Goal: Obtain resource: Download file/media

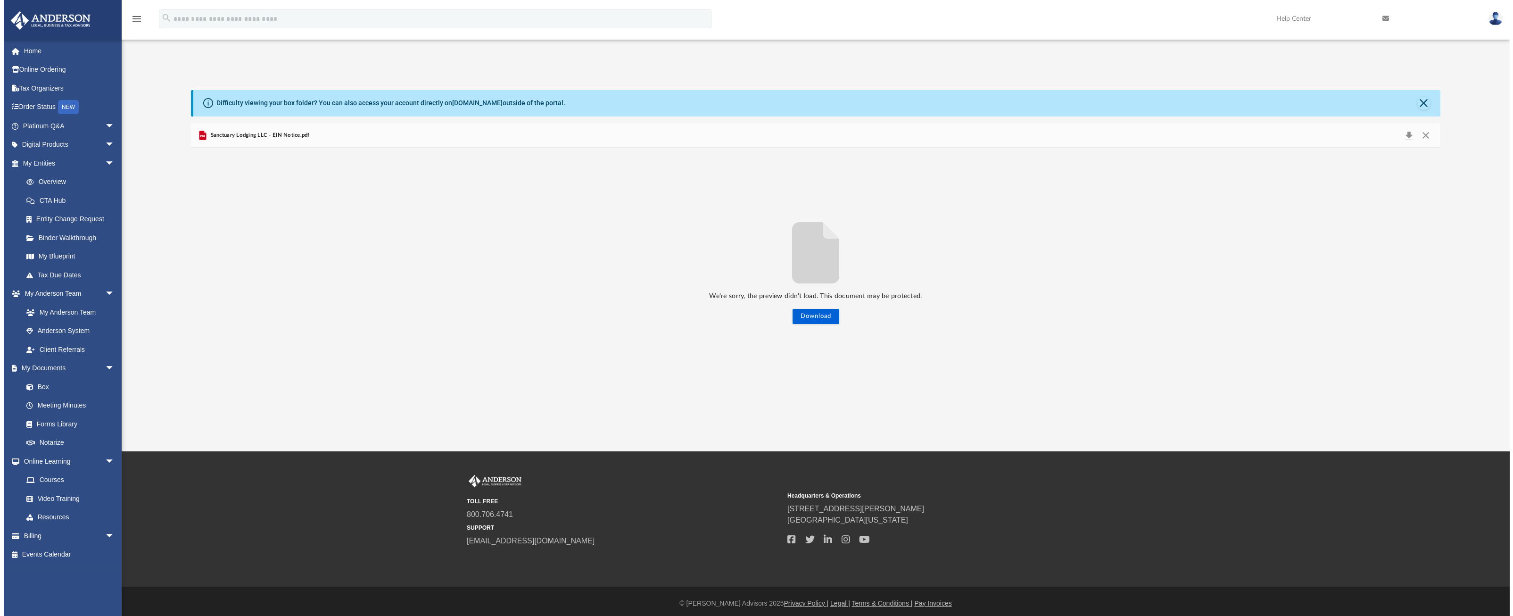
scroll to position [207, 1242]
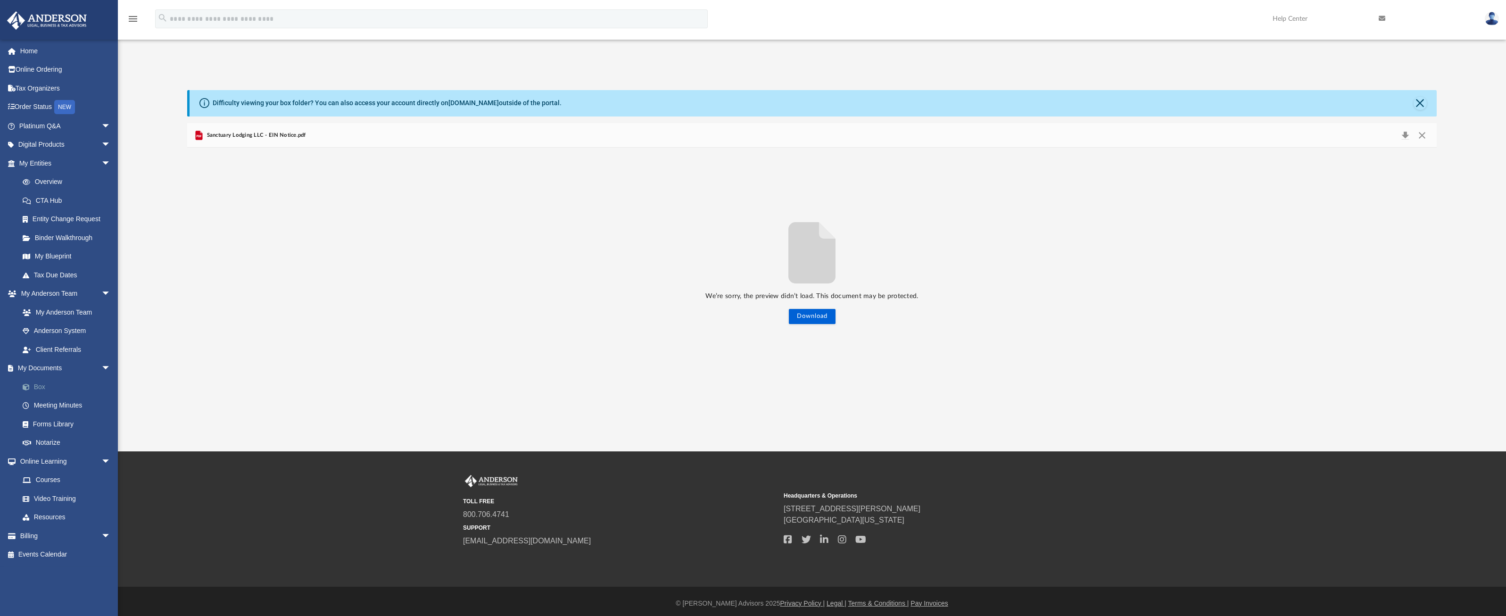
click at [42, 390] on link "Box" at bounding box center [69, 386] width 112 height 19
click at [36, 383] on link "Box" at bounding box center [69, 386] width 112 height 19
click at [1419, 105] on button "Close" at bounding box center [1419, 103] width 13 height 13
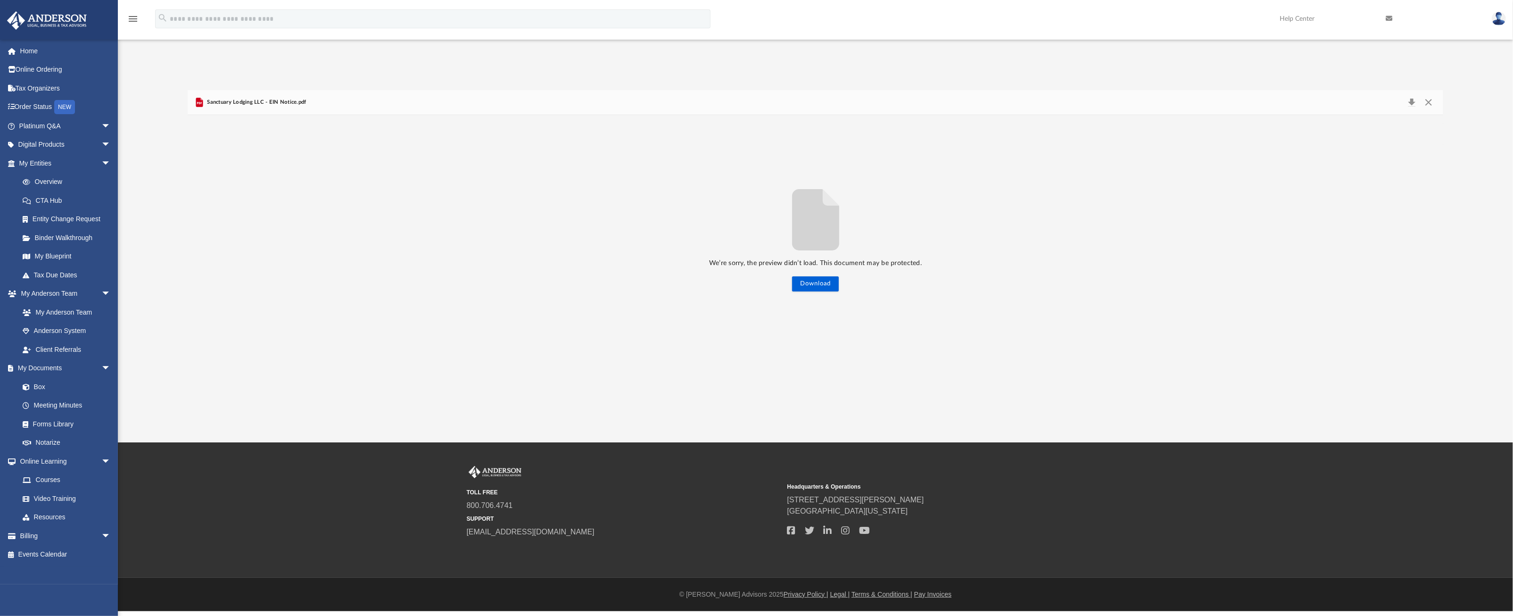
scroll to position [207, 1248]
click at [1425, 108] on button "Close" at bounding box center [1428, 102] width 17 height 13
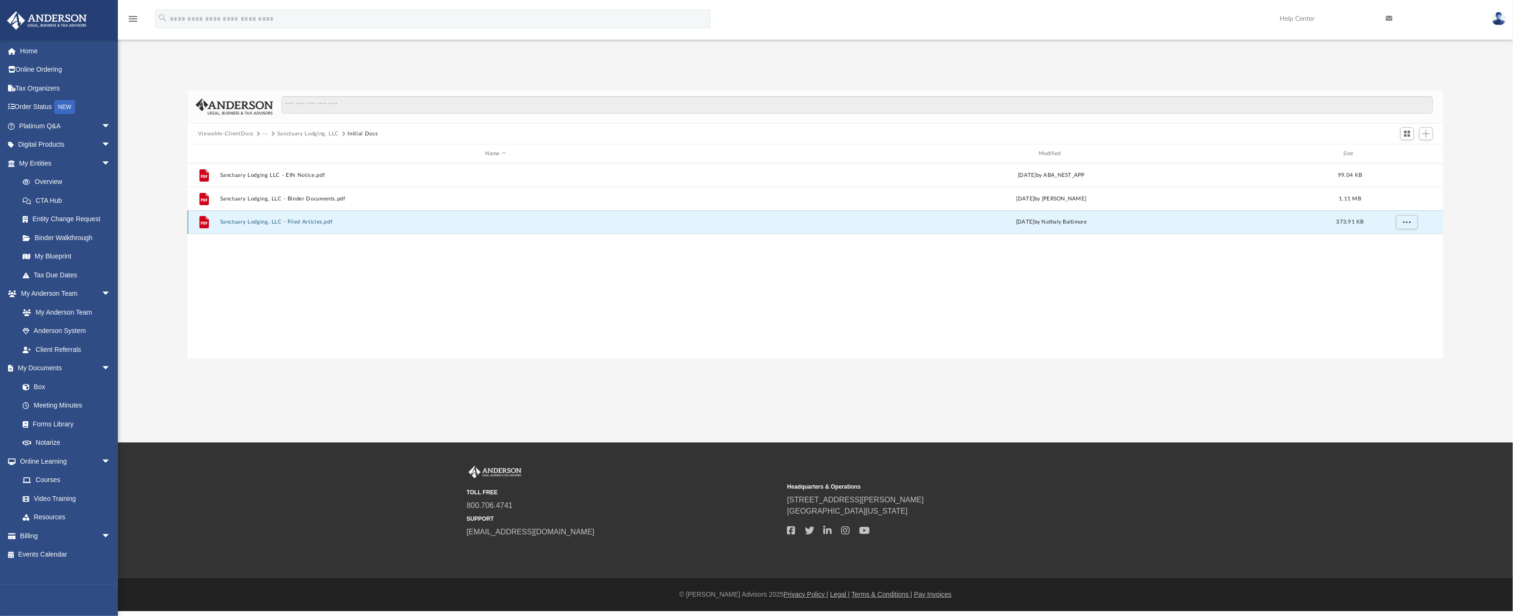
click at [300, 222] on button "Sanctuary Lodging, LLC - Filed Articles.pdf" at bounding box center [496, 222] width 552 height 6
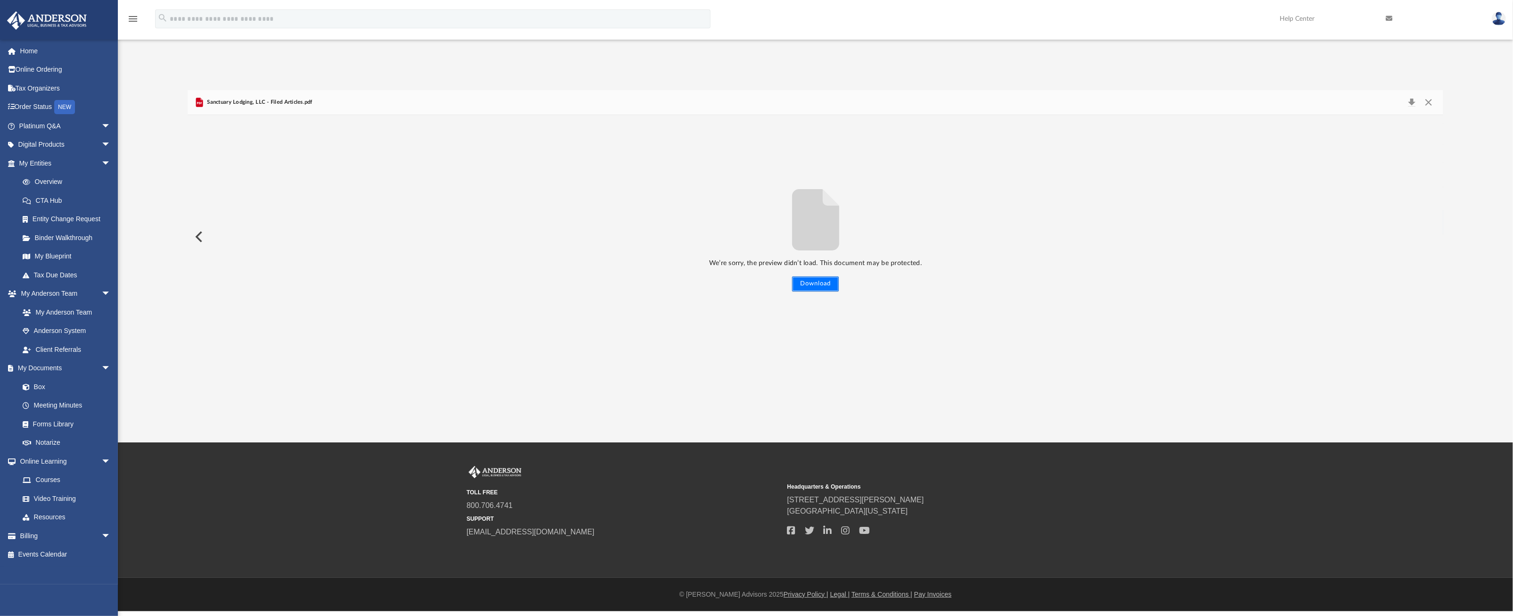
click at [809, 282] on button "Download" at bounding box center [815, 283] width 47 height 15
click at [810, 282] on button "Download" at bounding box center [815, 283] width 47 height 15
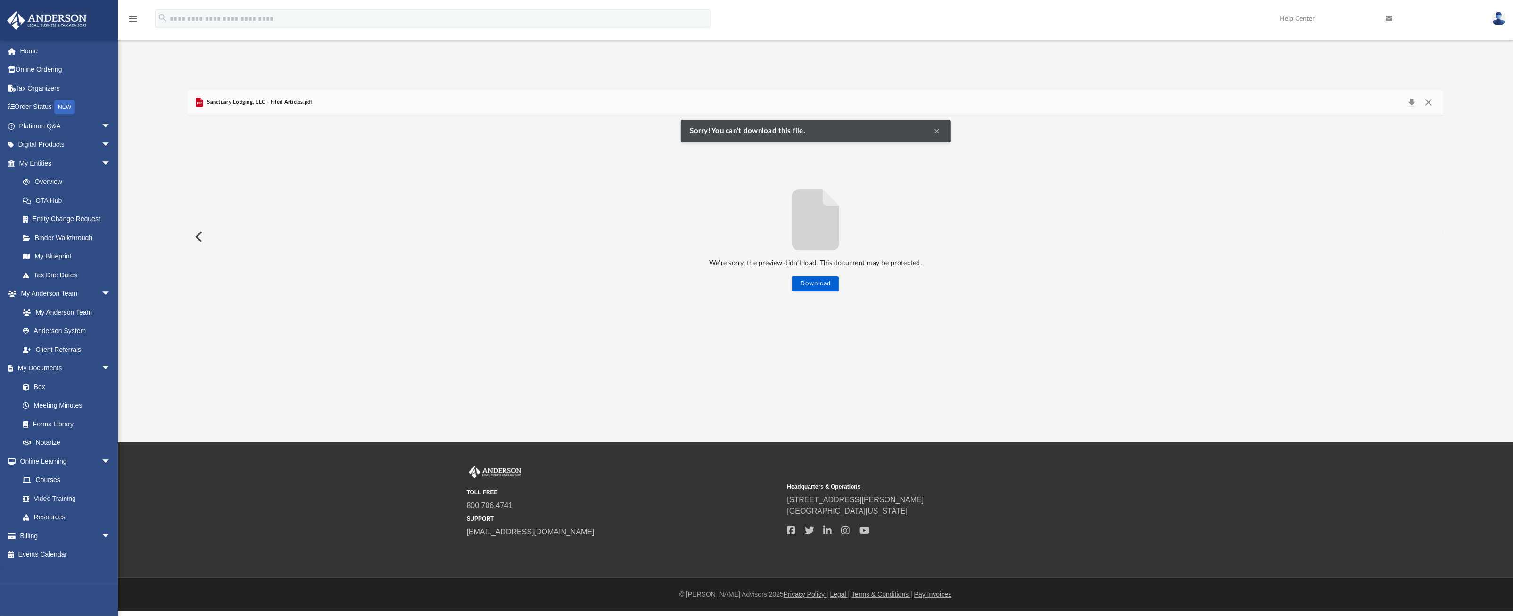
click at [937, 128] on button "Clear Notification" at bounding box center [936, 130] width 11 height 11
click at [199, 103] on icon "Preview" at bounding box center [199, 103] width 5 height 2
click at [199, 103] on g "Preview" at bounding box center [199, 102] width 7 height 9
click at [279, 102] on span "Sanctuary Lodging, LLC - Filed Articles.pdf" at bounding box center [258, 102] width 107 height 8
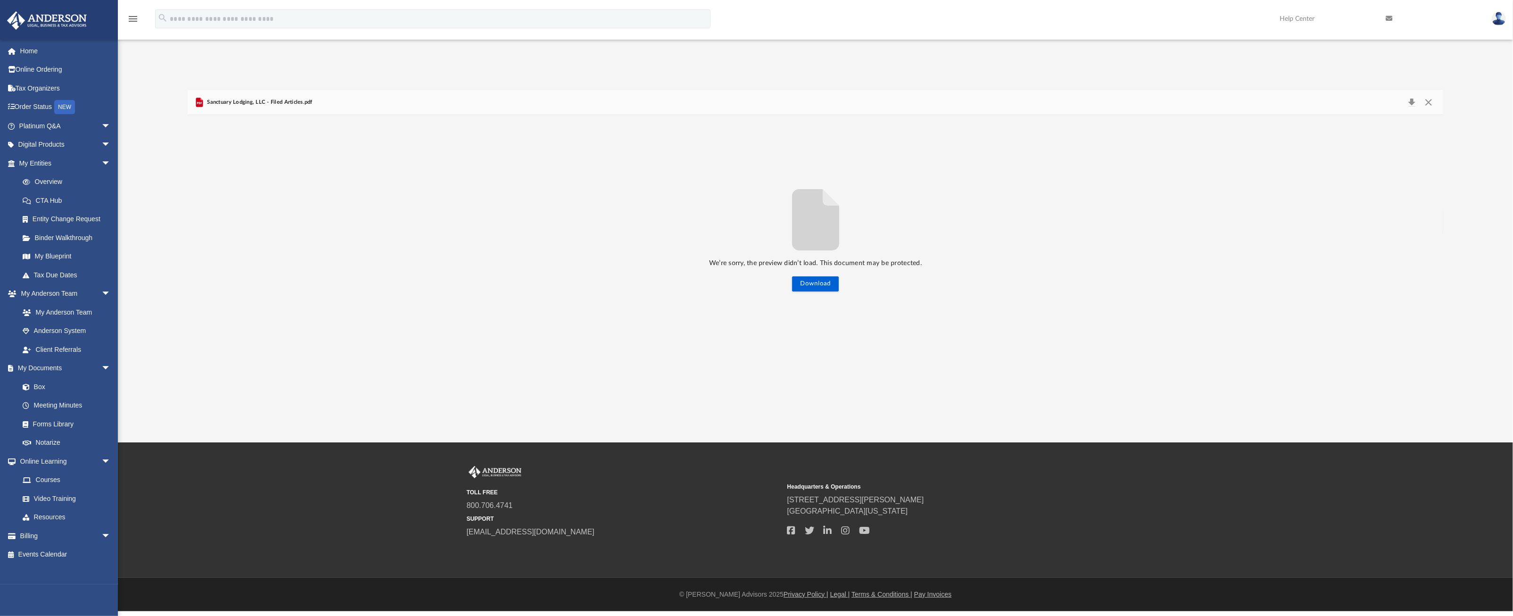
click at [320, 102] on div "Sanctuary Lodging, LLC - Filed Articles.pdf" at bounding box center [815, 102] width 1255 height 25
click at [1427, 100] on button "Close" at bounding box center [1428, 102] width 17 height 13
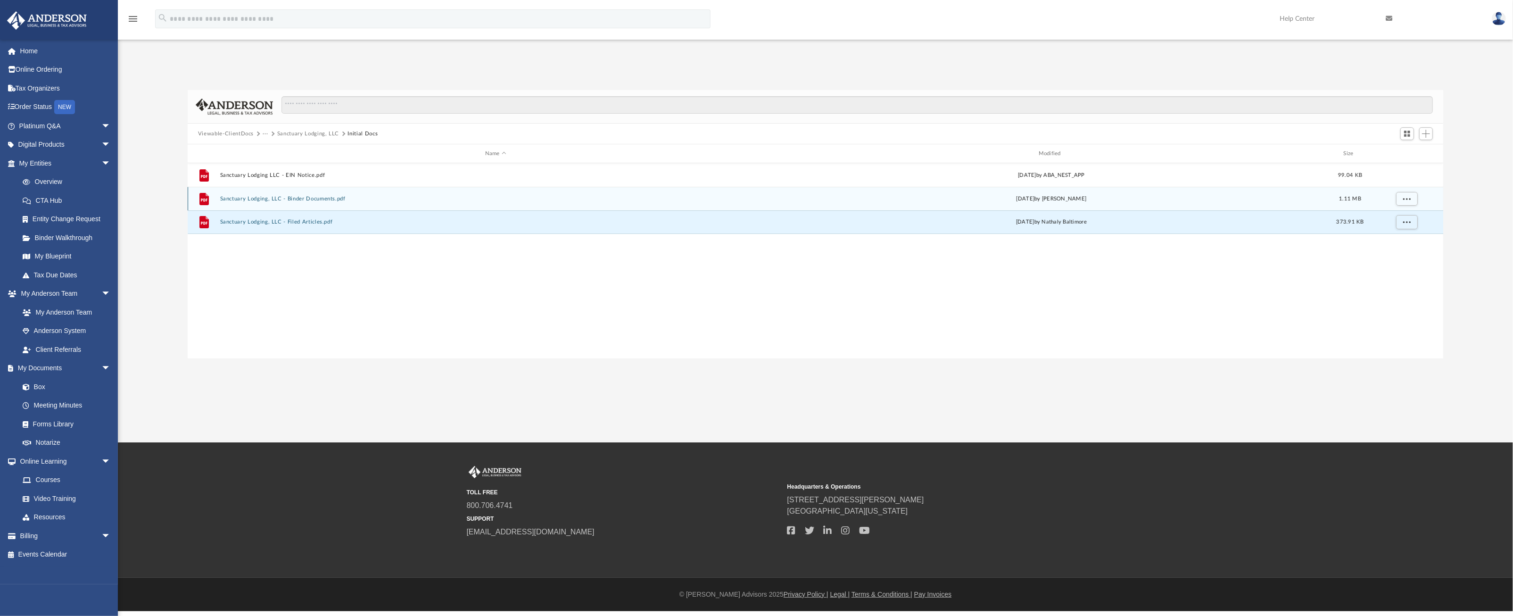
click at [308, 198] on button "Sanctuary Lodging, LLC - Binder Documents.pdf" at bounding box center [496, 199] width 552 height 6
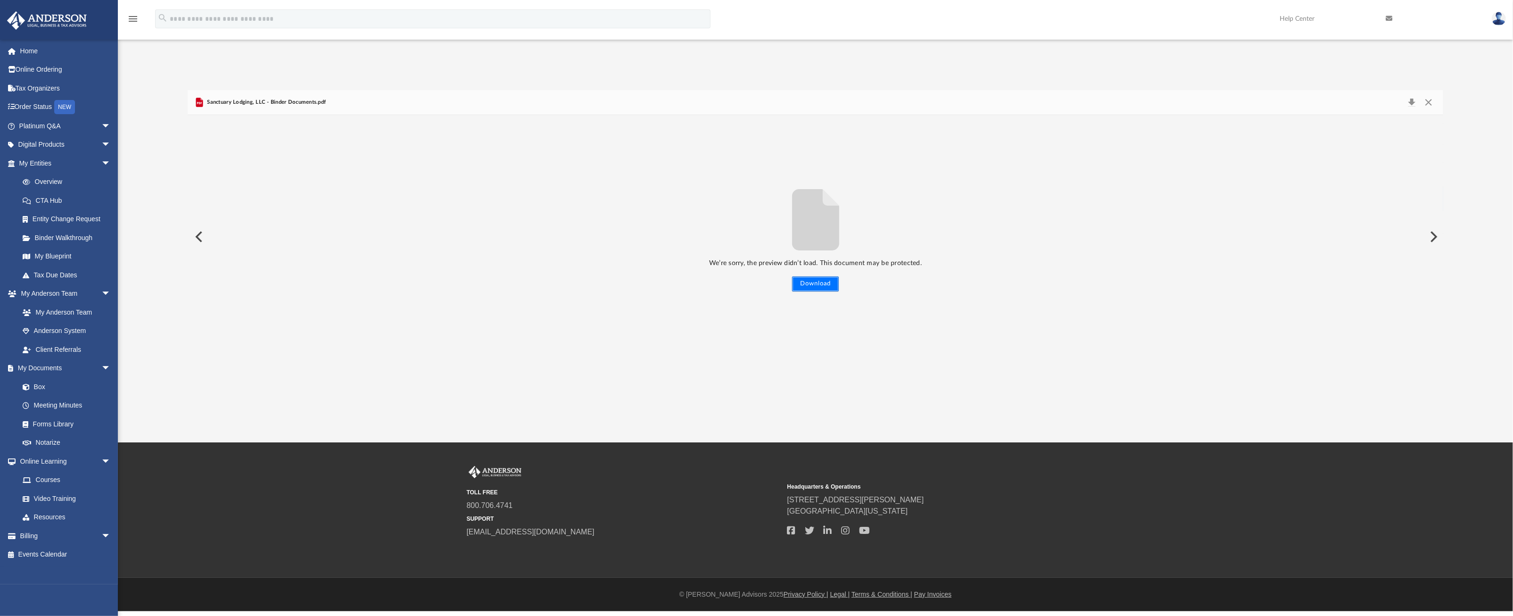
click at [813, 287] on button "Download" at bounding box center [815, 283] width 47 height 15
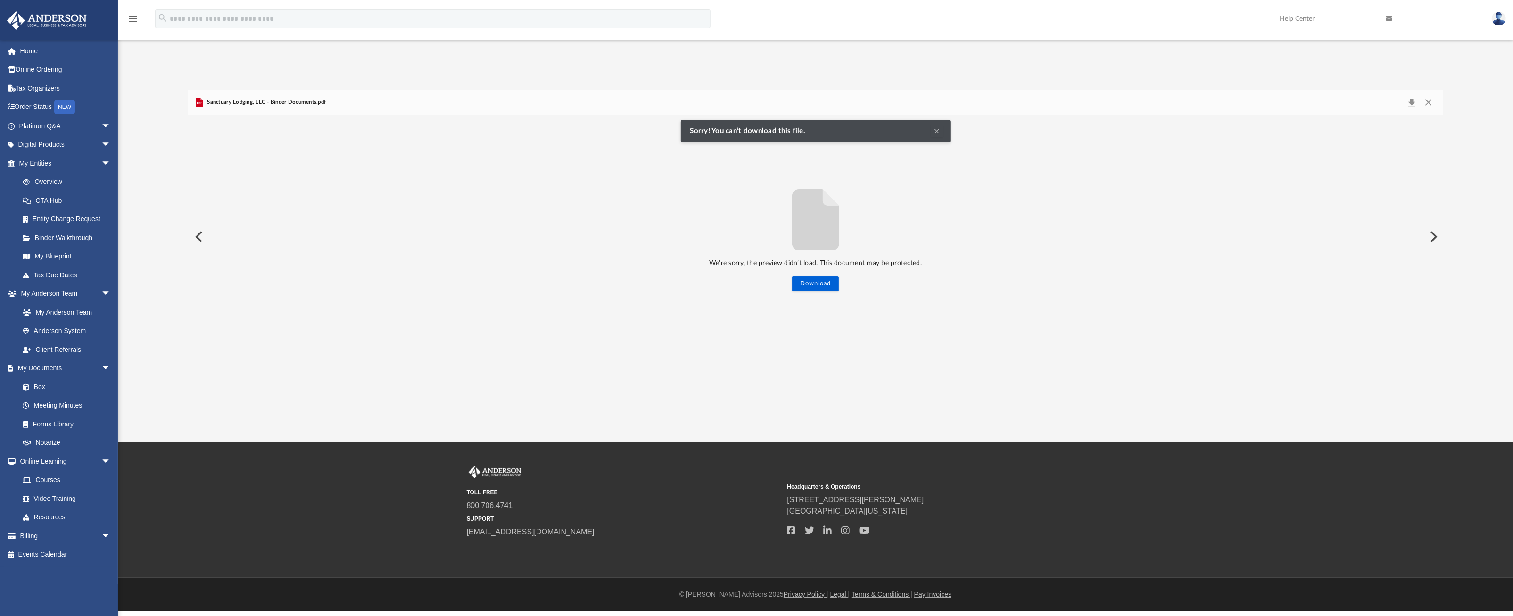
click at [936, 130] on button "Clear Notification" at bounding box center [936, 130] width 11 height 11
click at [44, 391] on link "Box" at bounding box center [69, 386] width 112 height 19
click at [39, 387] on link "Box" at bounding box center [69, 386] width 112 height 19
click at [39, 388] on link "Box" at bounding box center [69, 386] width 112 height 19
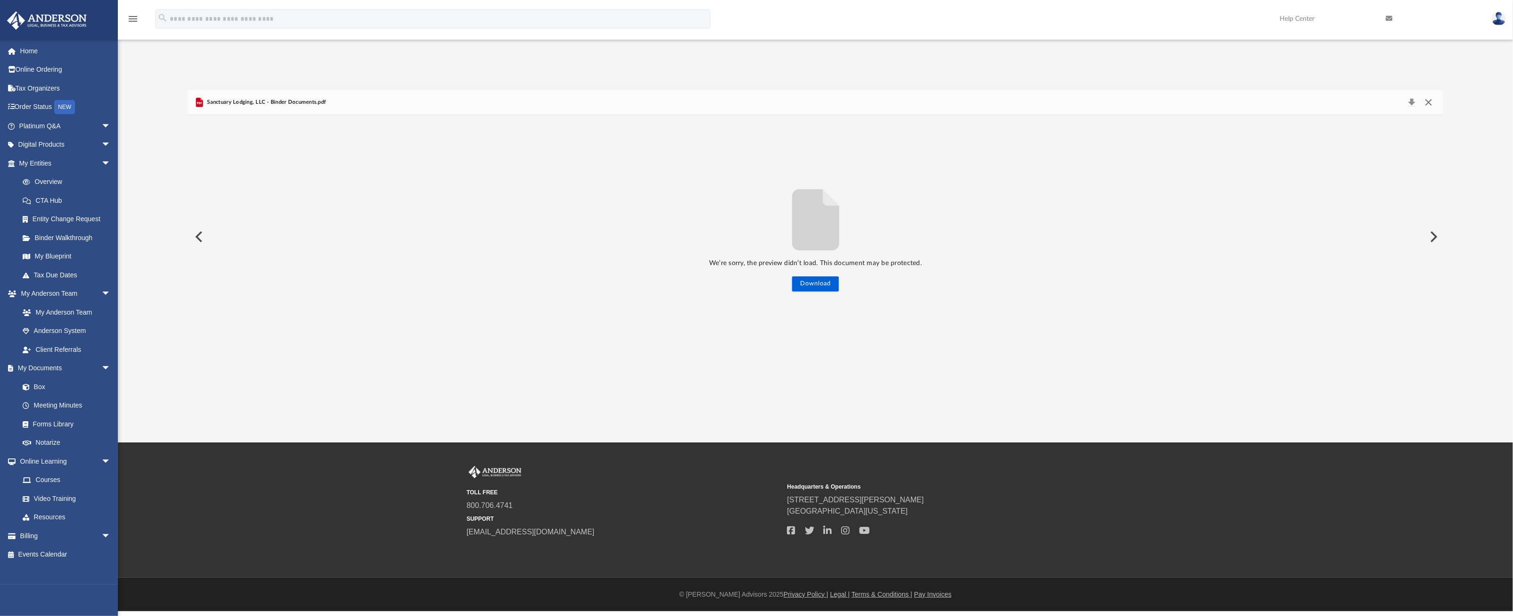
click at [1424, 107] on button "Close" at bounding box center [1428, 102] width 17 height 13
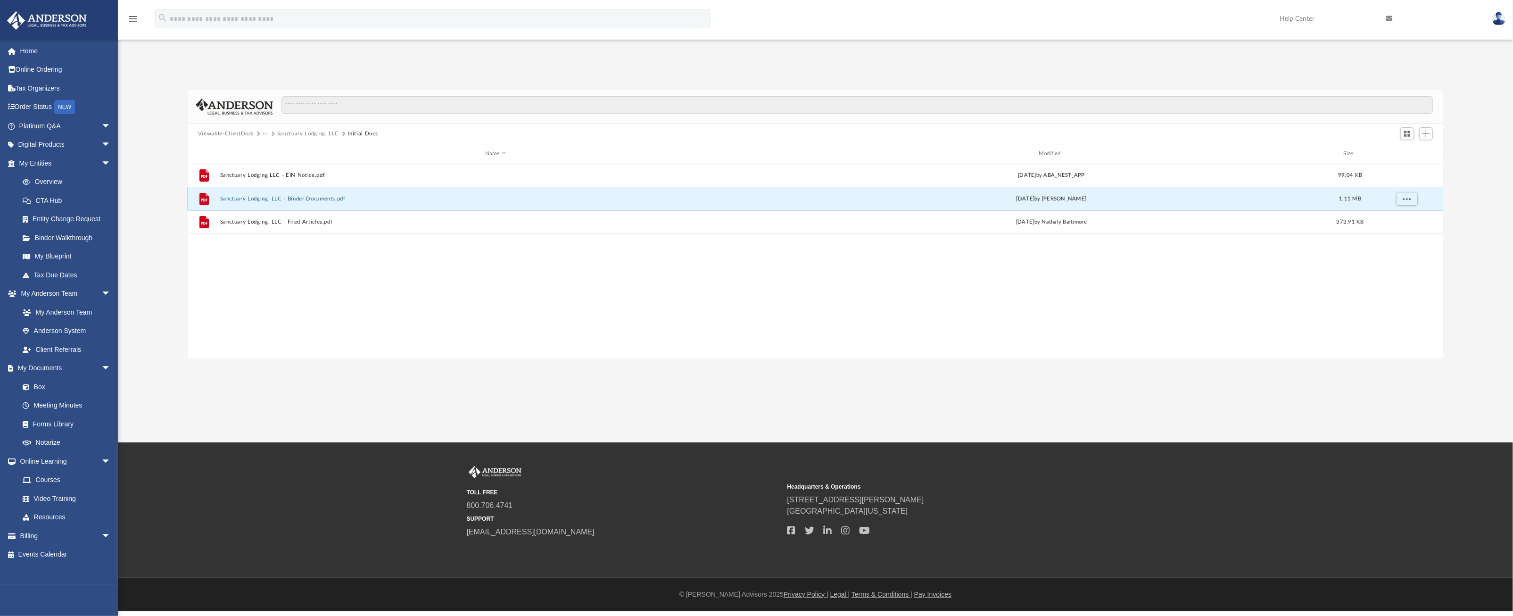
click at [208, 198] on icon "grid" at bounding box center [203, 198] width 9 height 12
click at [241, 199] on button "Sanctuary Lodging, LLC - Binder Documents.pdf" at bounding box center [496, 199] width 552 height 6
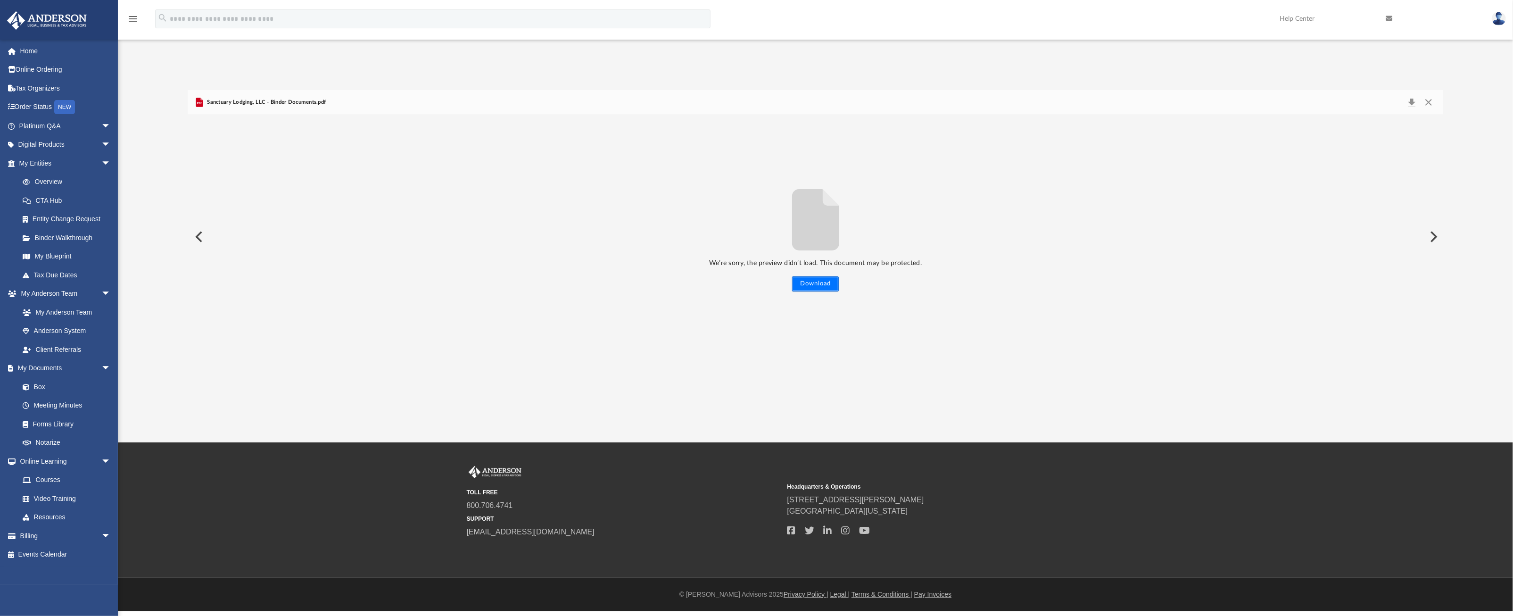
click at [819, 280] on button "Download" at bounding box center [815, 283] width 47 height 15
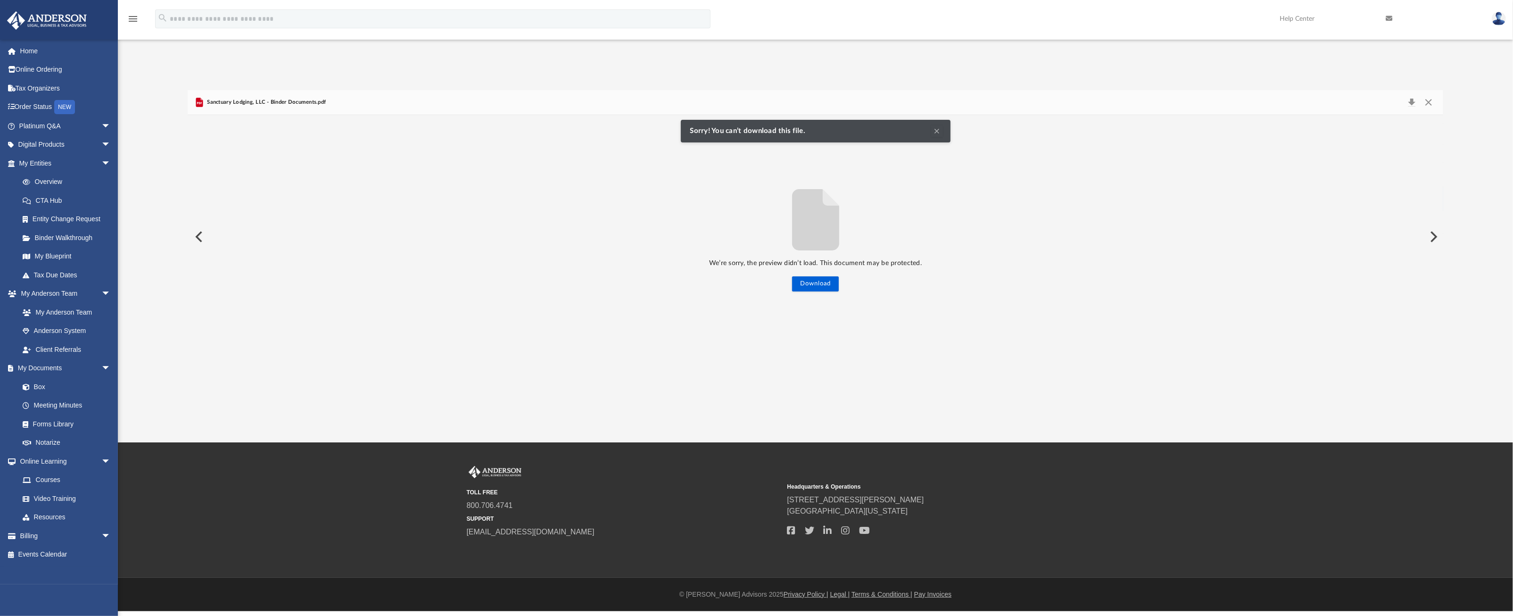
click at [939, 130] on button "Clear Notification" at bounding box center [936, 130] width 11 height 11
click at [1430, 99] on button "Close" at bounding box center [1428, 102] width 17 height 13
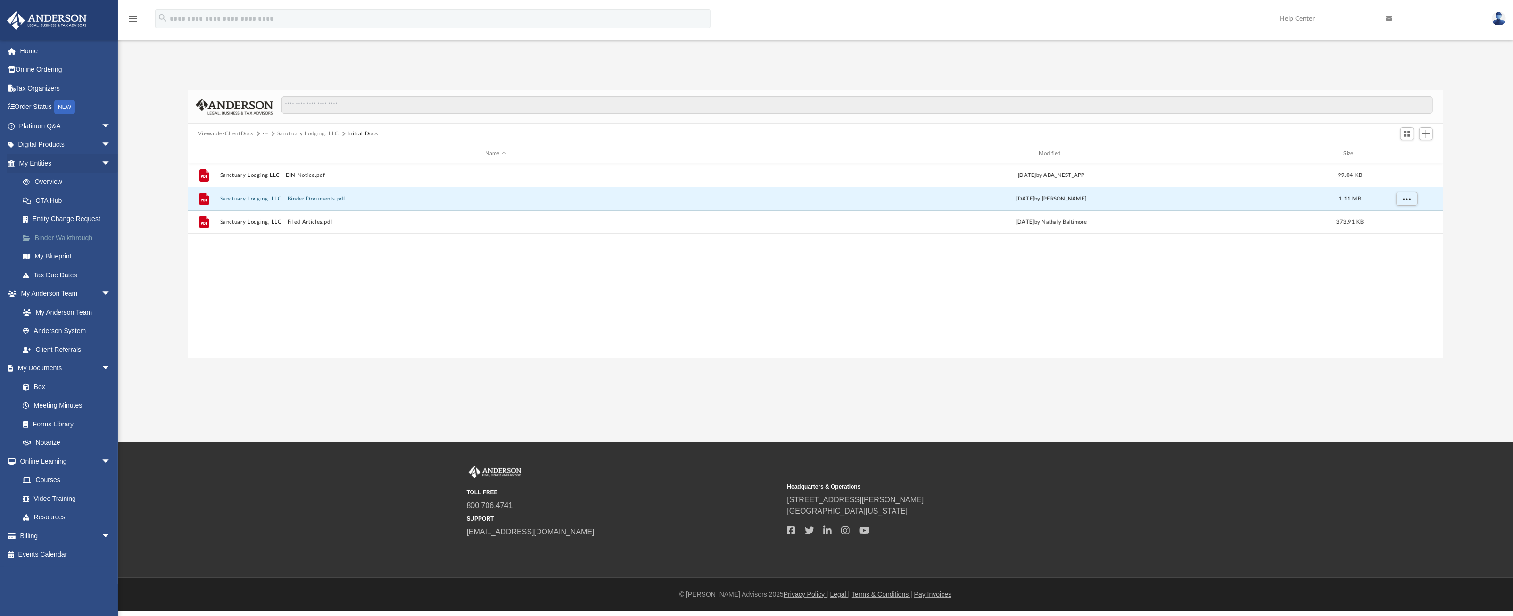
click at [66, 238] on link "Binder Walkthrough" at bounding box center [69, 237] width 112 height 19
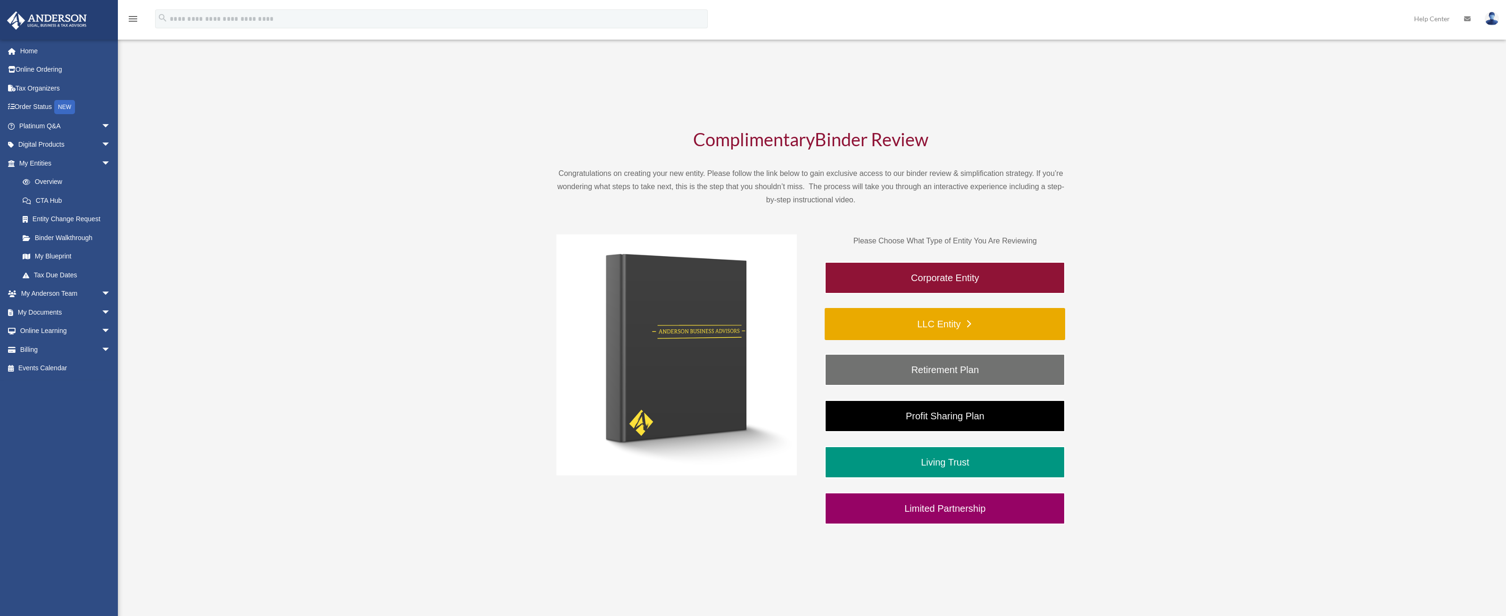
click at [971, 317] on link "LLC Entity" at bounding box center [945, 324] width 240 height 32
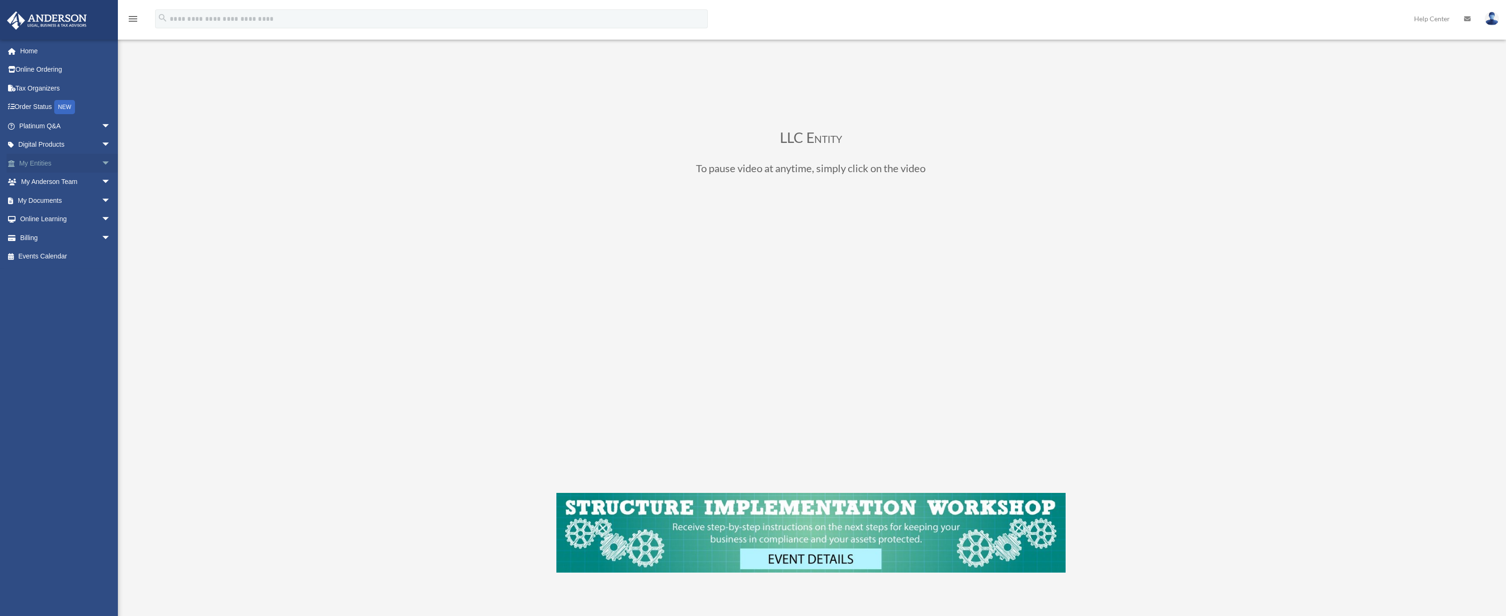
click at [34, 166] on link "My Entities arrow_drop_down" at bounding box center [66, 163] width 118 height 19
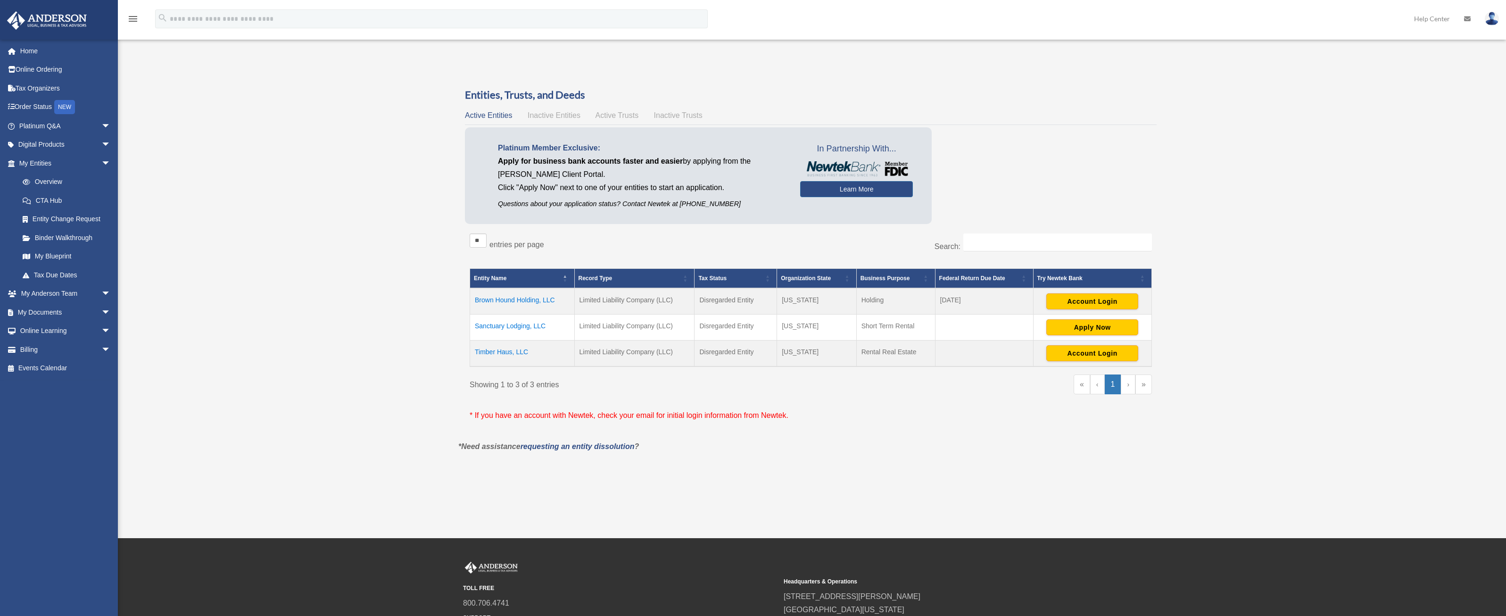
click at [519, 325] on td "Sanctuary Lodging, LLC" at bounding box center [522, 327] width 105 height 26
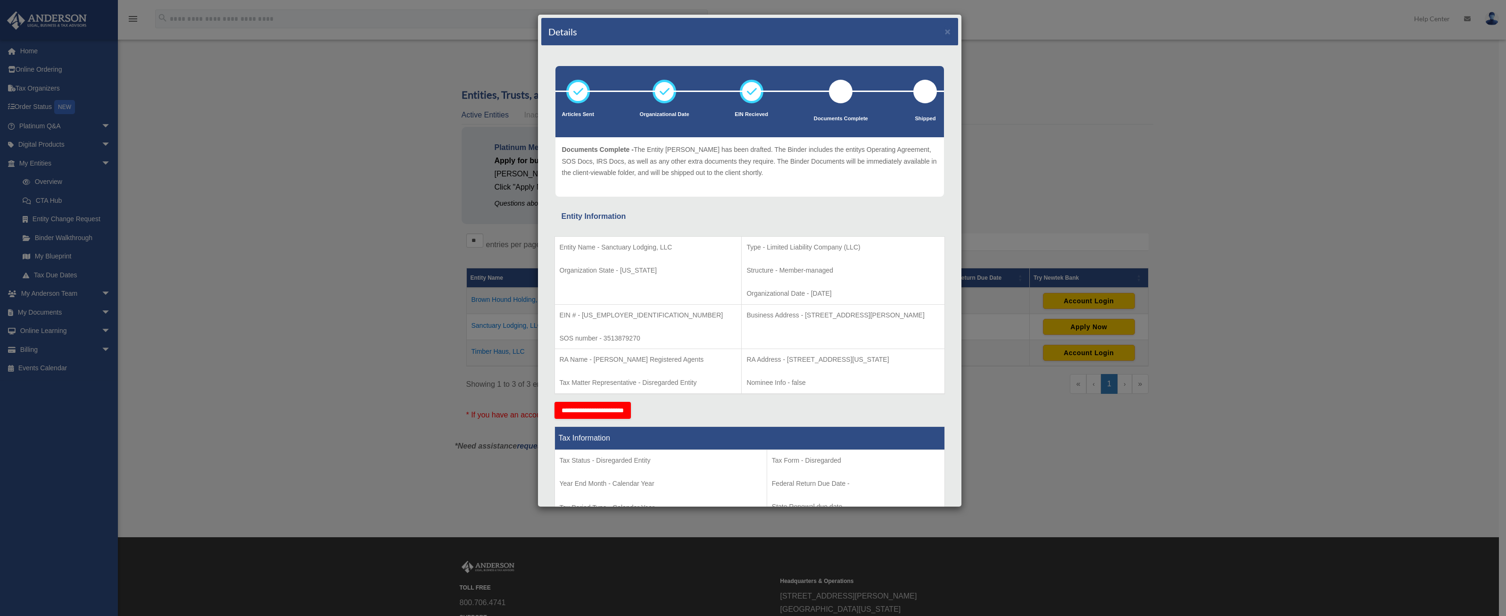
click at [944, 29] on div "Details ×" at bounding box center [749, 32] width 417 height 28
click at [947, 29] on div "Details ×" at bounding box center [749, 32] width 417 height 28
click at [1046, 116] on div "Details × Articles Sent Organizational Date" at bounding box center [753, 308] width 1506 height 616
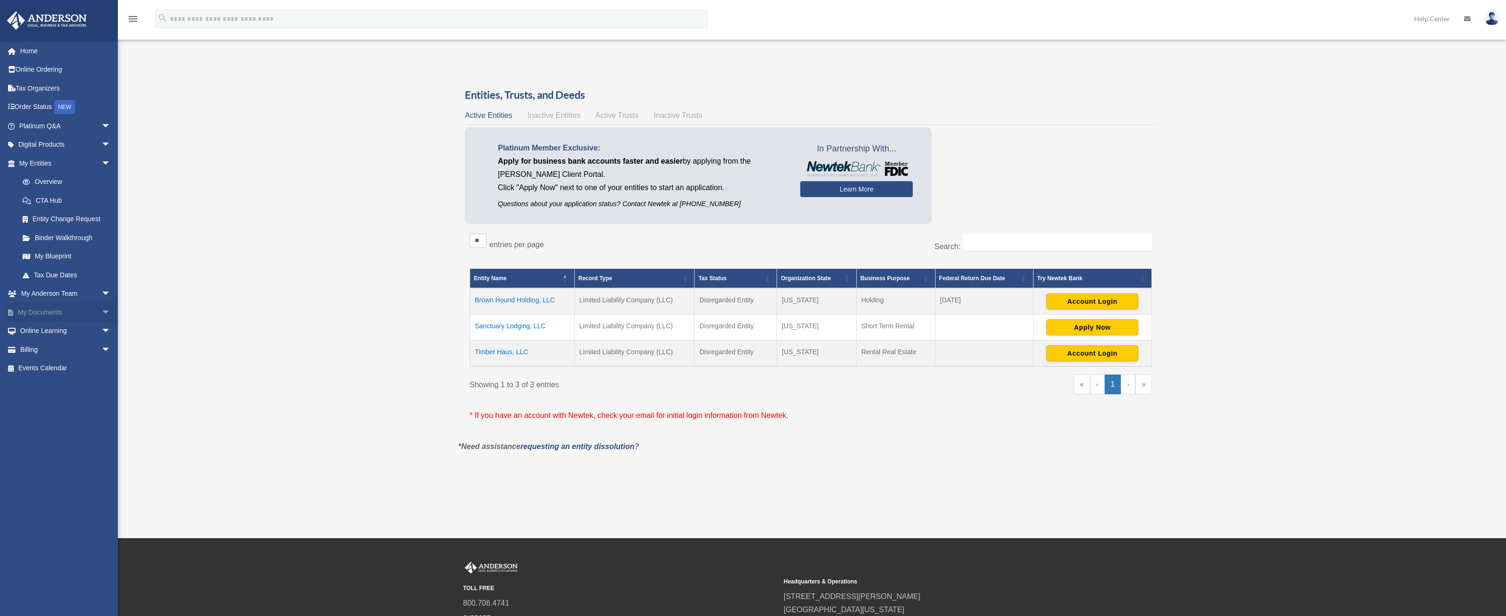
click at [102, 314] on span "arrow_drop_down" at bounding box center [110, 312] width 19 height 19
click at [37, 332] on link "Box" at bounding box center [69, 331] width 112 height 19
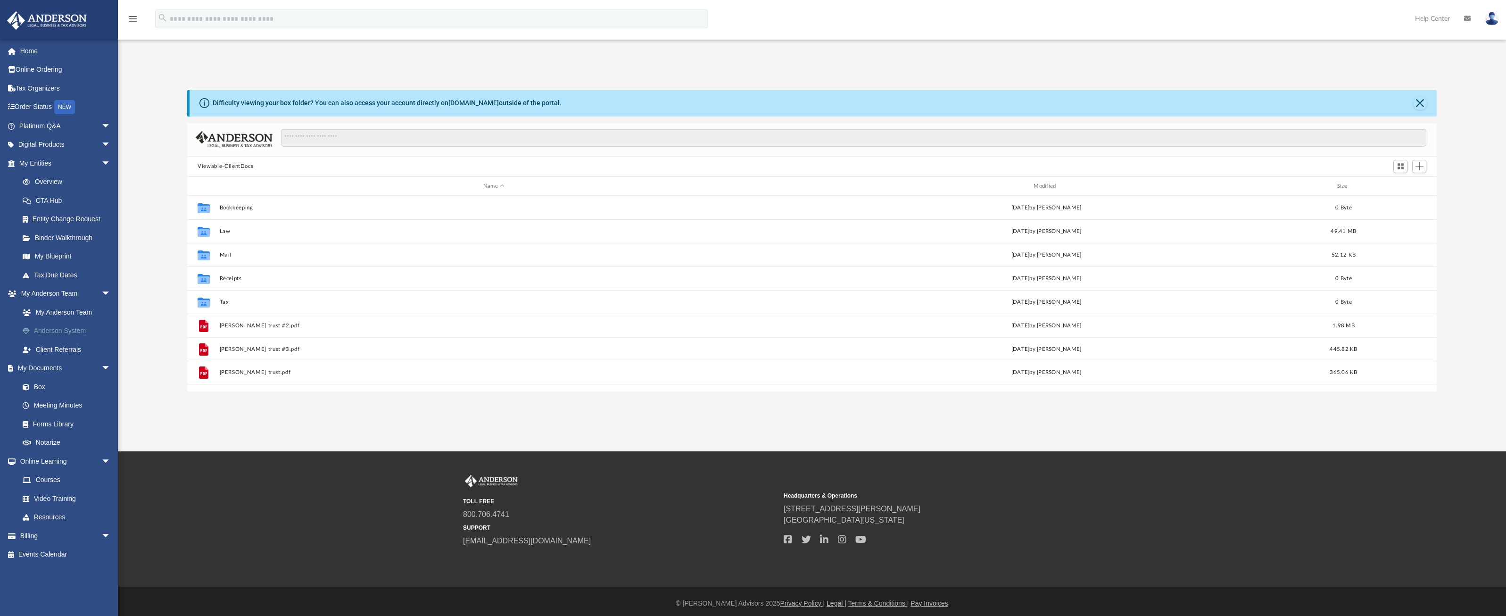
scroll to position [207, 1242]
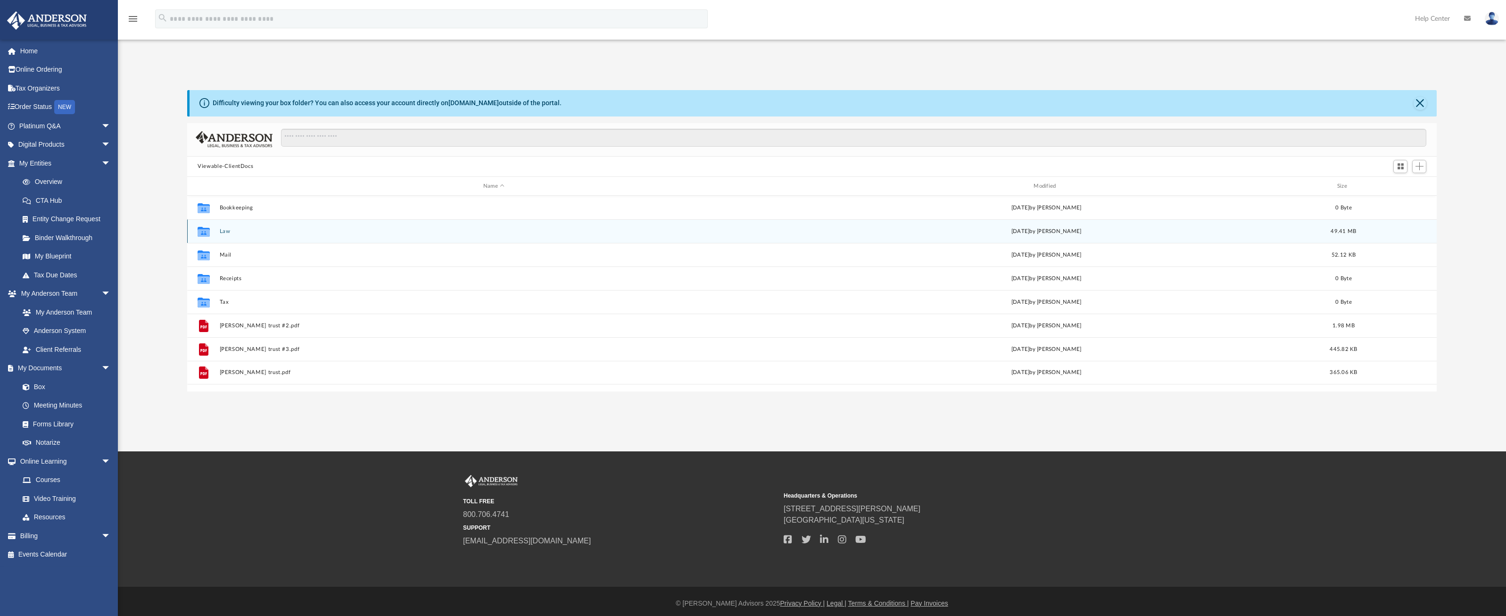
click at [204, 233] on icon "grid" at bounding box center [204, 233] width 12 height 8
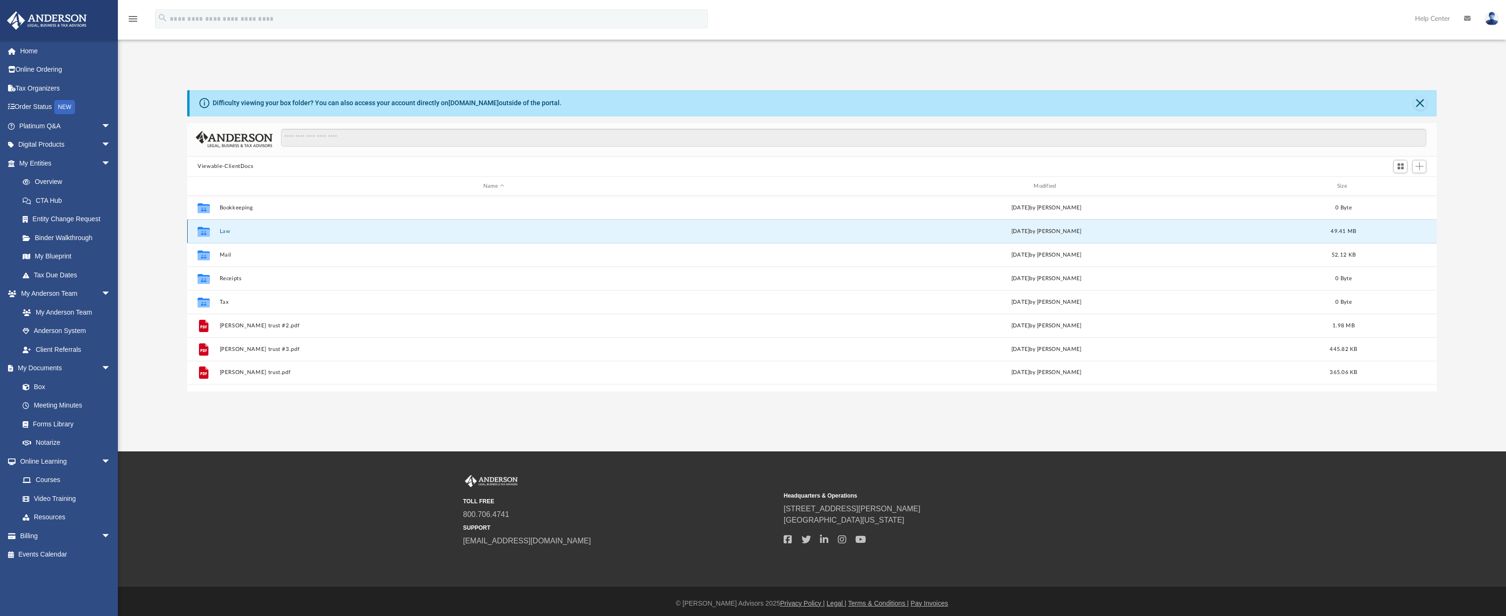
click at [226, 231] on button "Law" at bounding box center [494, 231] width 548 height 6
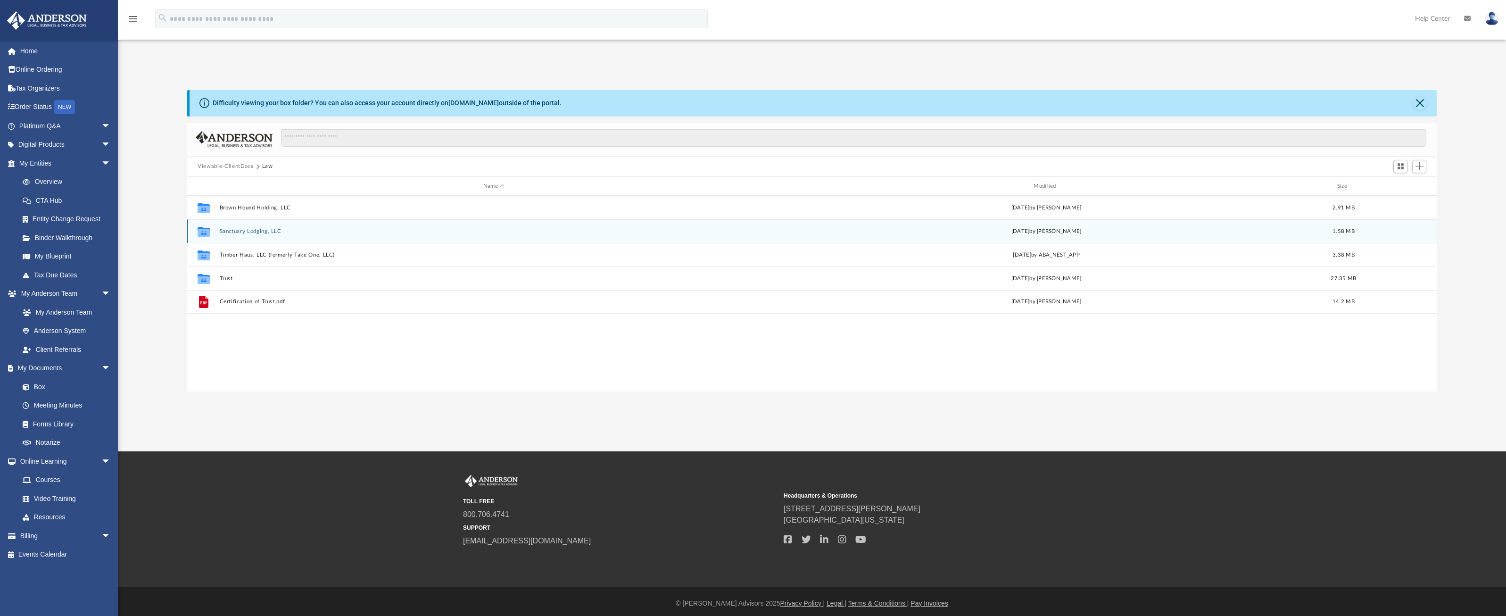
click at [256, 229] on button "Sanctuary Lodging, LLC" at bounding box center [494, 231] width 548 height 6
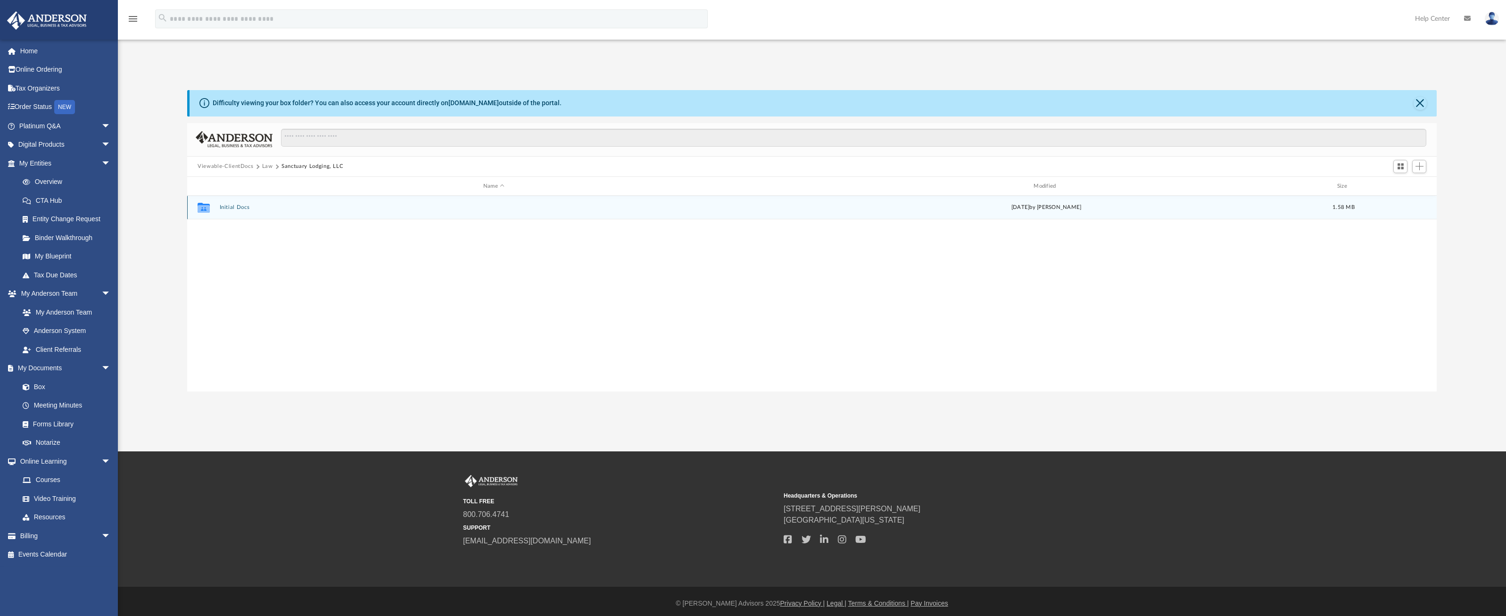
click at [235, 208] on button "Initial Docs" at bounding box center [494, 208] width 548 height 6
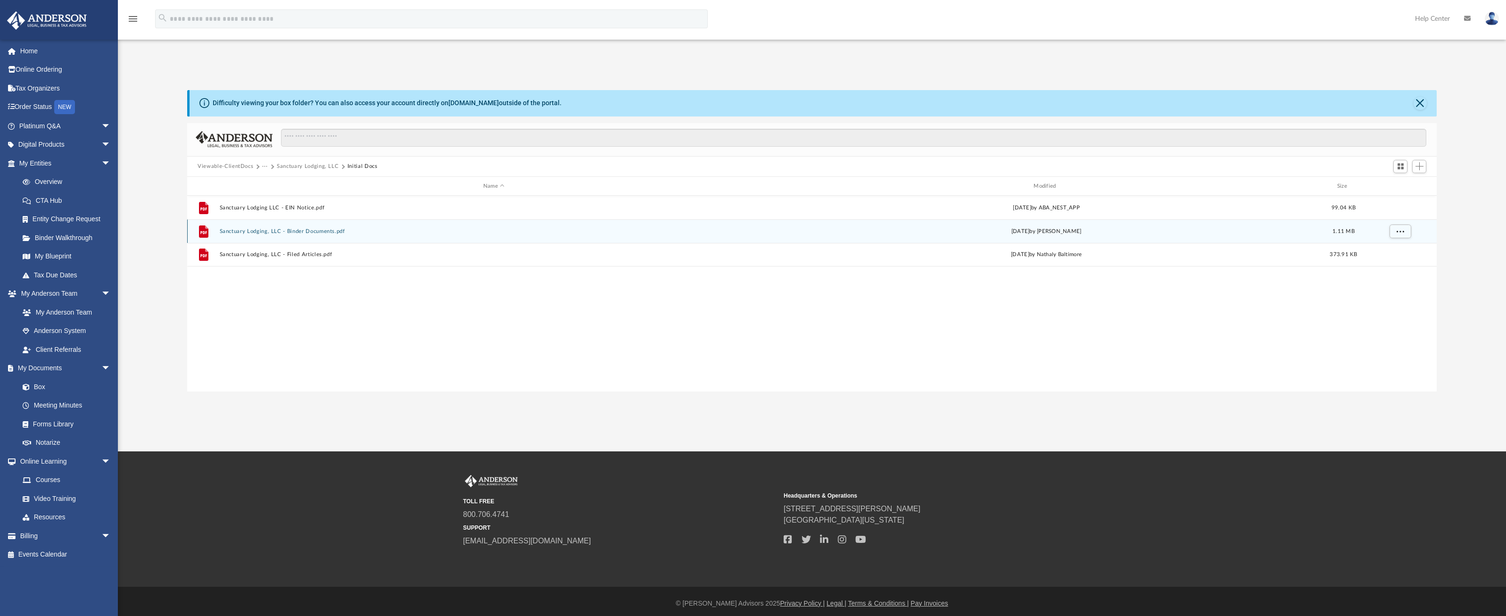
click at [265, 231] on button "Sanctuary Lodging, LLC - Binder Documents.pdf" at bounding box center [494, 231] width 548 height 6
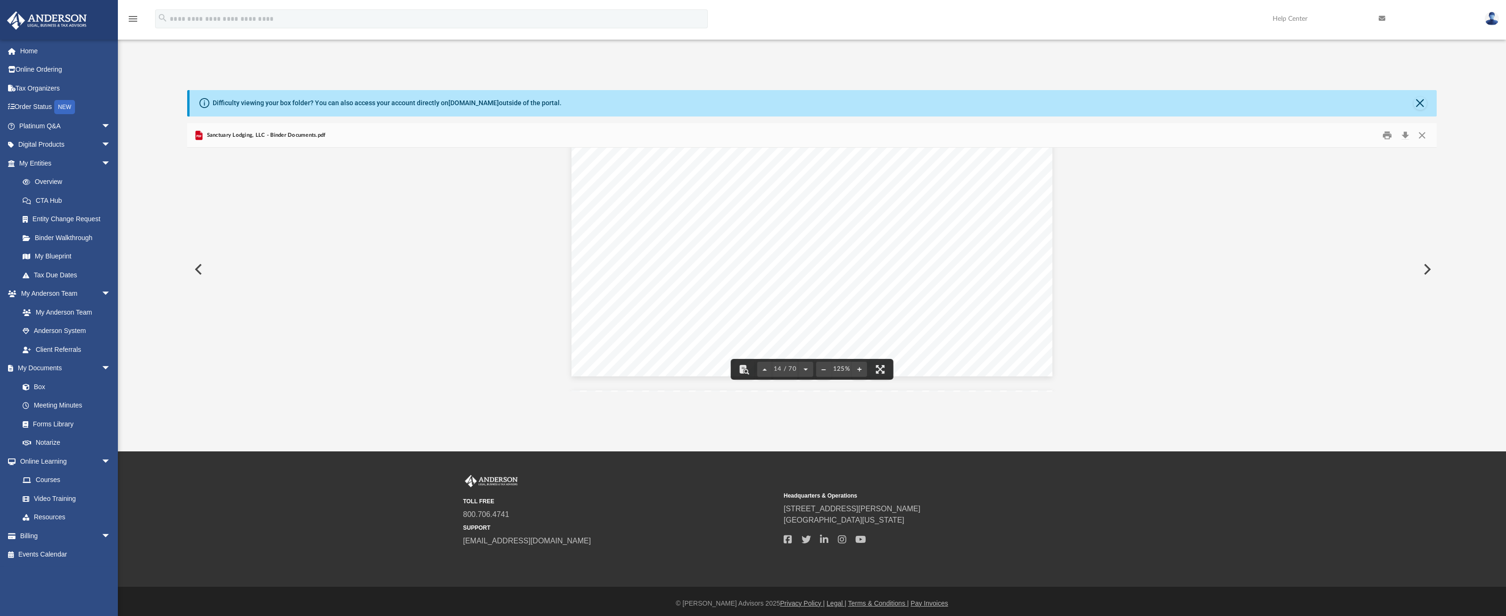
scroll to position [4, 0]
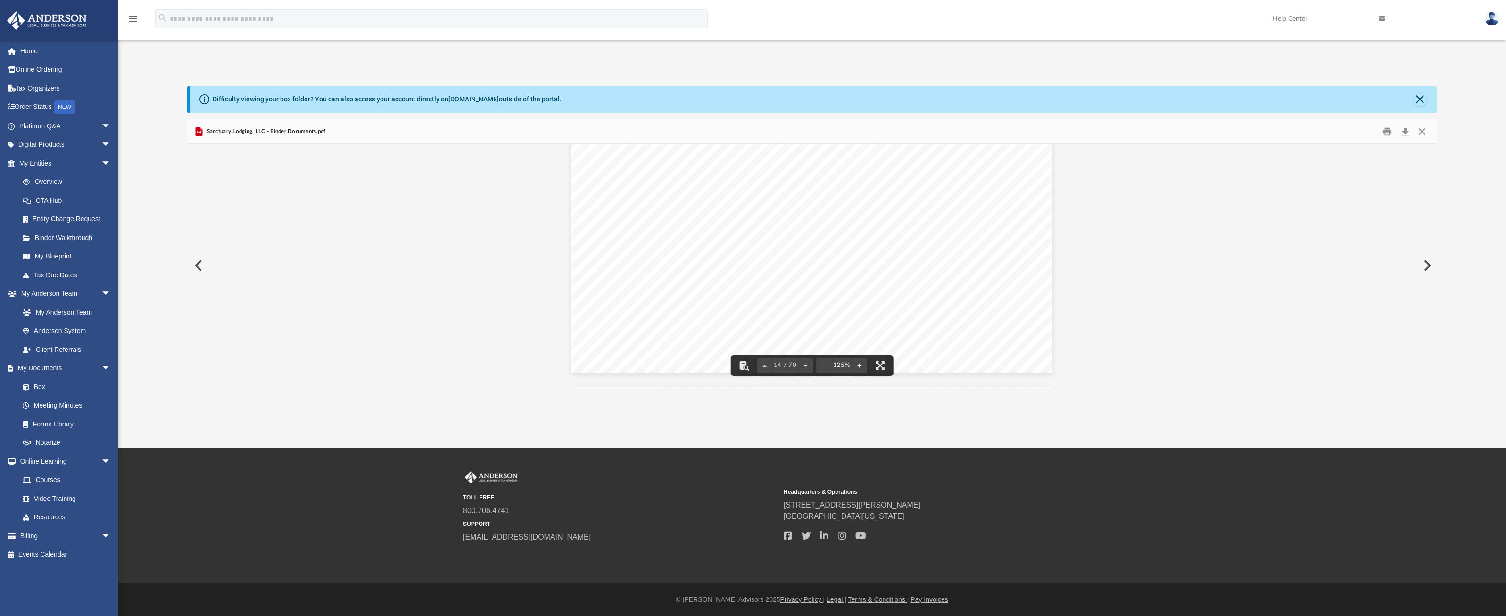
click at [665, 199] on span "____________________________________________" at bounding box center [731, 197] width 207 height 9
click at [663, 194] on span "____________________________________________" at bounding box center [731, 197] width 207 height 9
click at [1403, 133] on button "Download" at bounding box center [1404, 131] width 17 height 15
drag, startPoint x: 1421, startPoint y: 132, endPoint x: 1426, endPoint y: 122, distance: 10.5
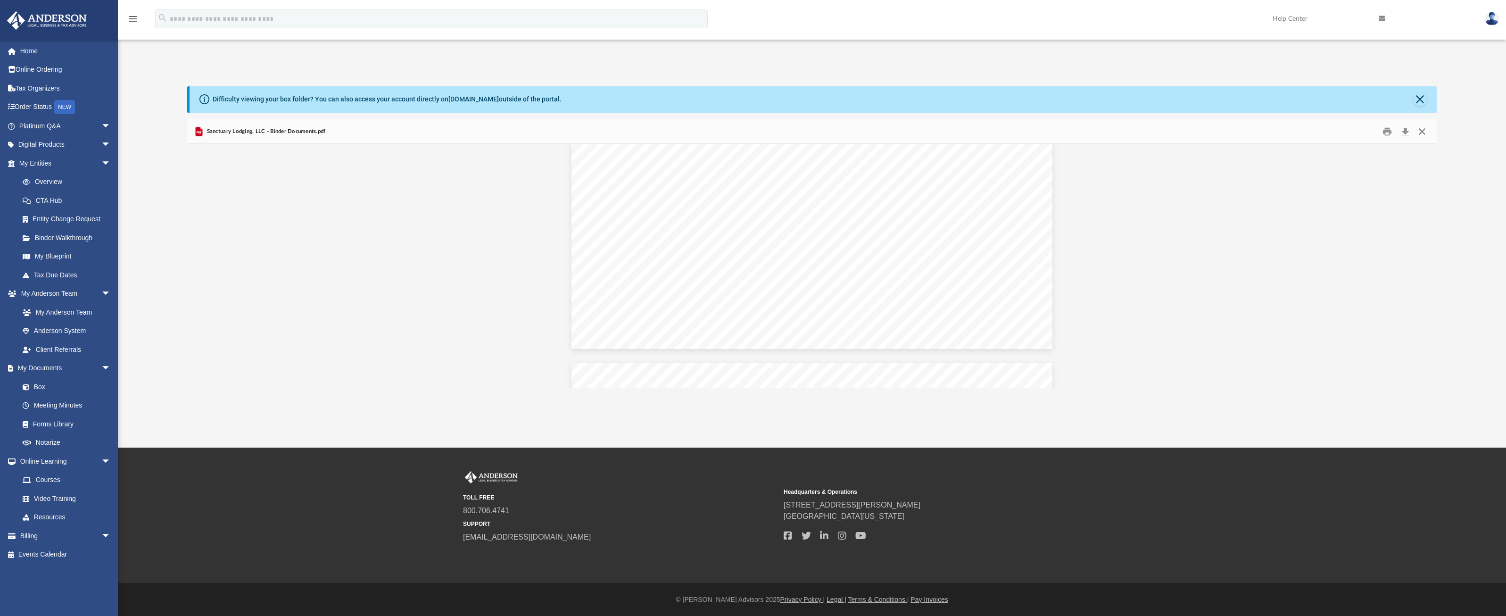
click at [1423, 127] on button "Close" at bounding box center [1421, 131] width 17 height 15
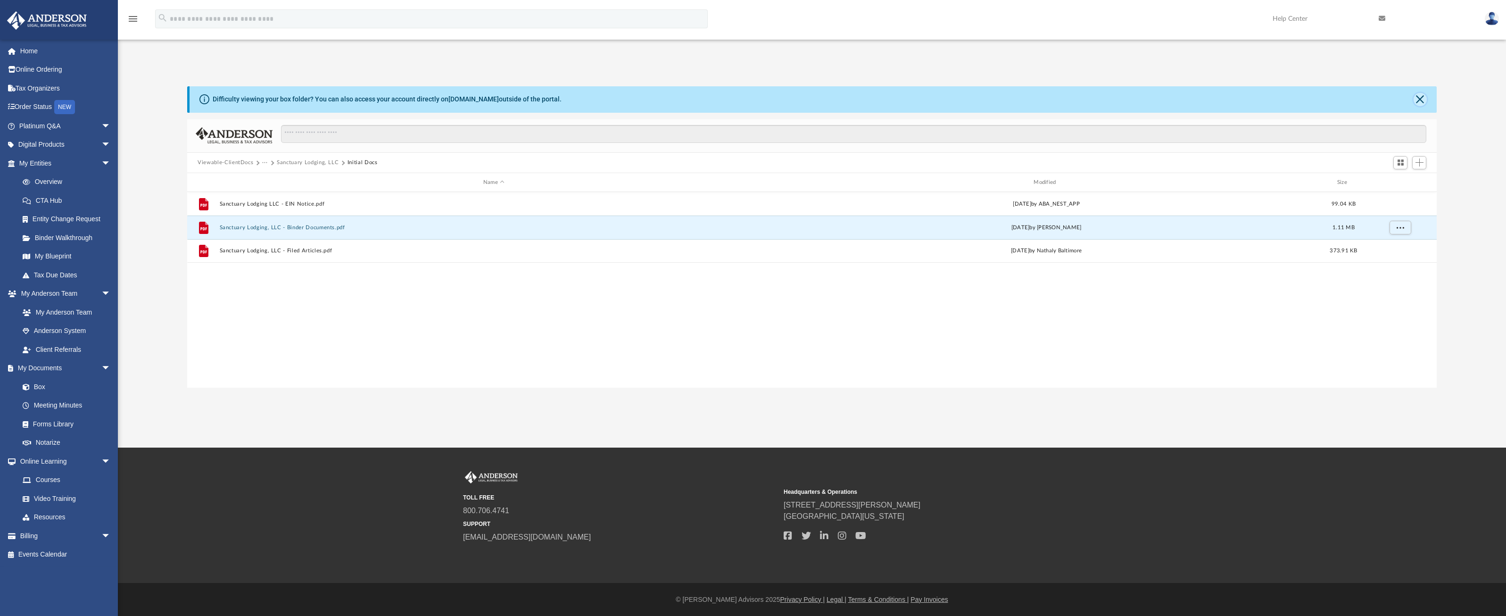
click at [1422, 96] on button "Close" at bounding box center [1419, 99] width 13 height 13
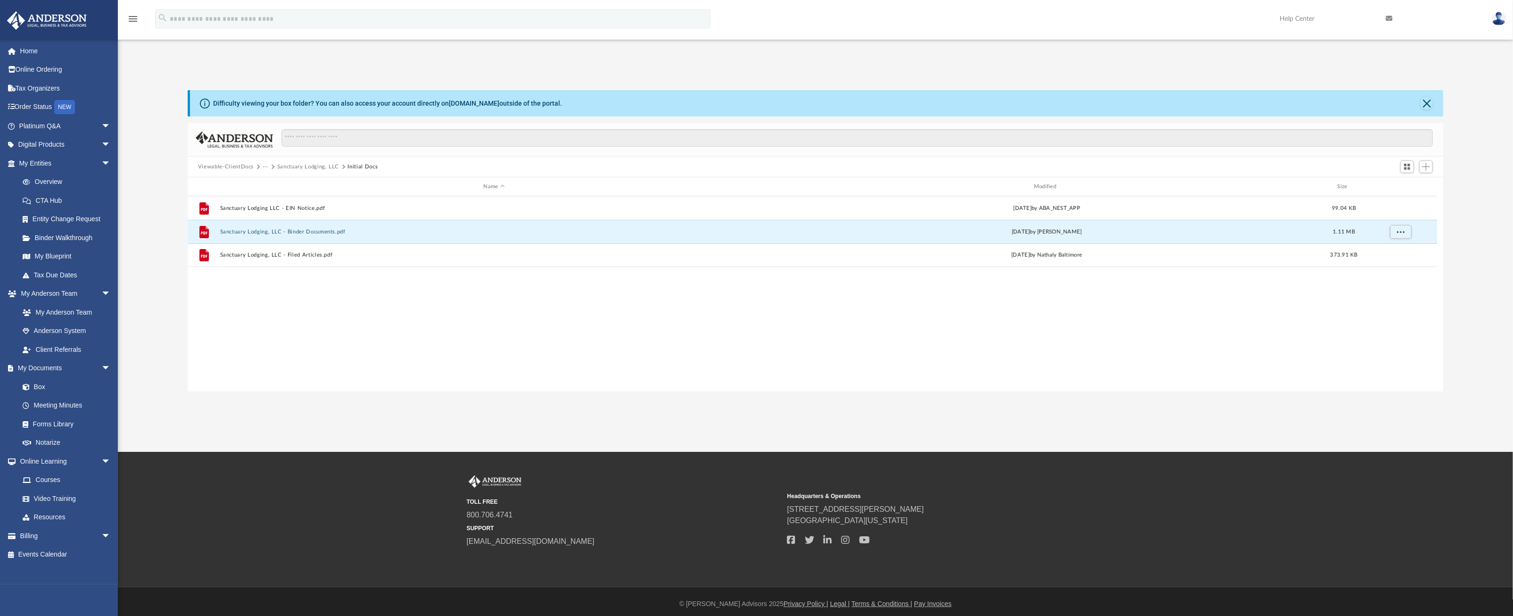
scroll to position [207, 1248]
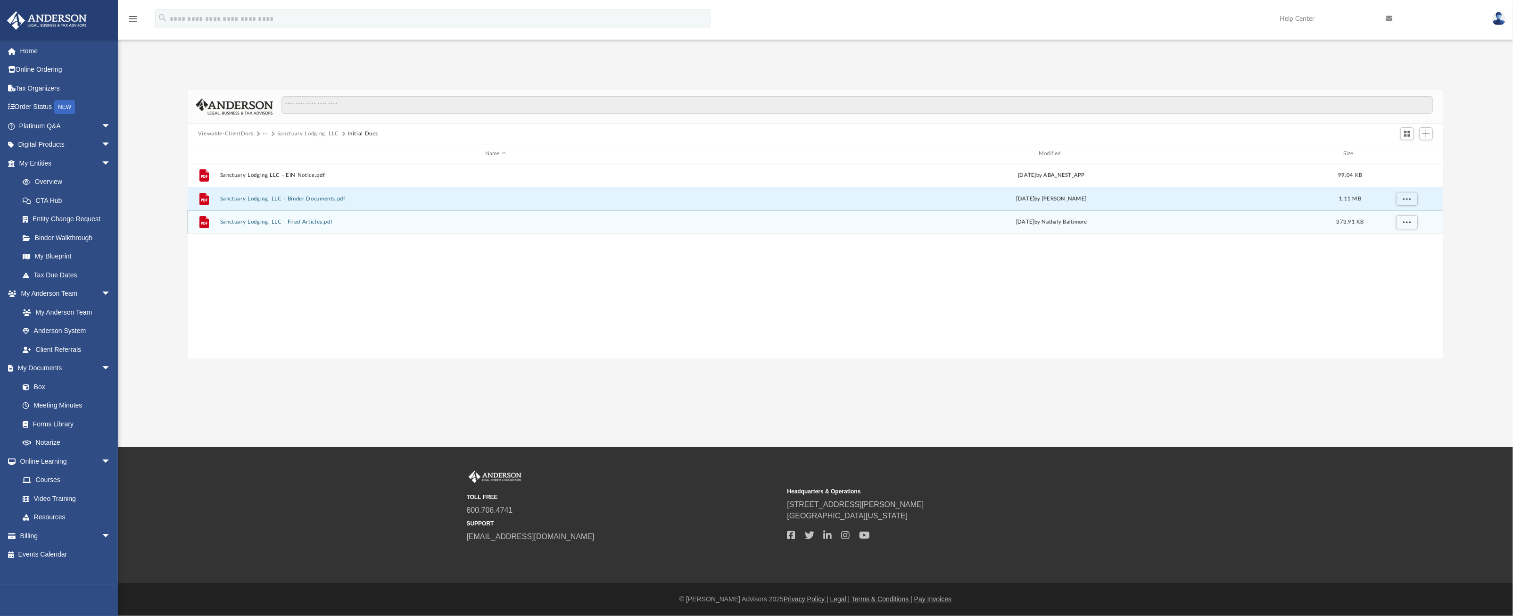
click at [310, 221] on button "Sanctuary Lodging, LLC - Filed Articles.pdf" at bounding box center [496, 222] width 552 height 6
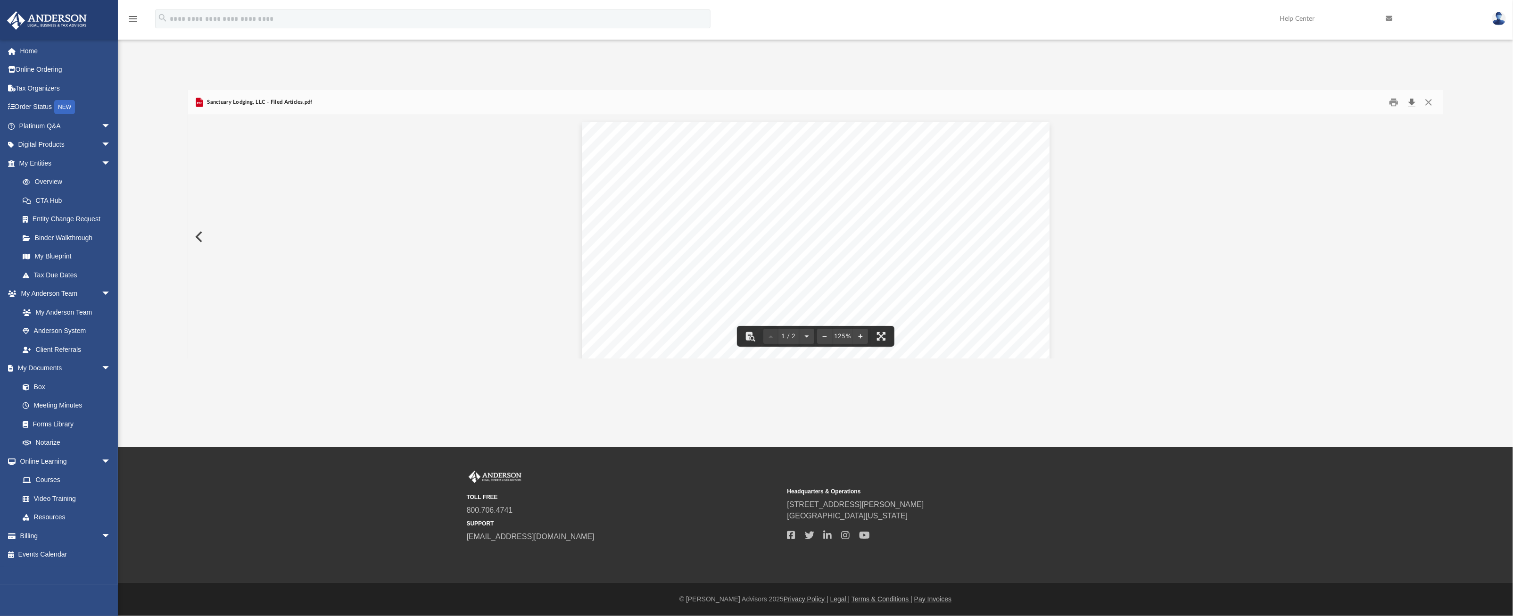
click at [1414, 101] on button "Download" at bounding box center [1411, 102] width 17 height 15
